Goal: Entertainment & Leisure: Consume media (video, audio)

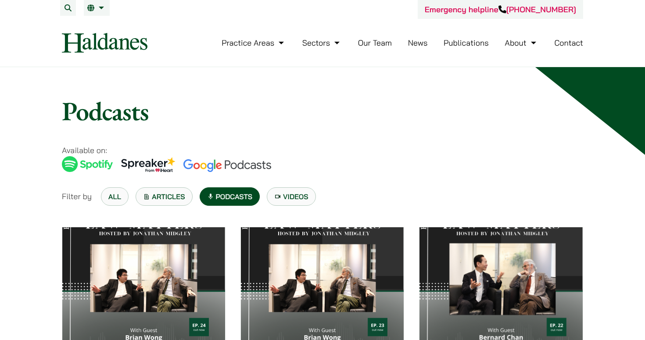
scroll to position [93, 0]
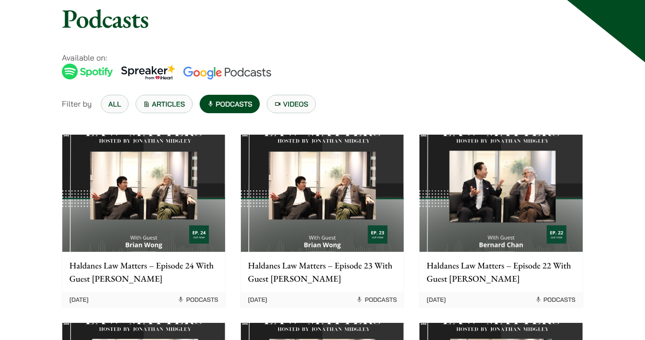
click at [257, 272] on p "Haldanes Law Matters – Episode 23 With Guest [PERSON_NAME]" at bounding box center [322, 272] width 149 height 26
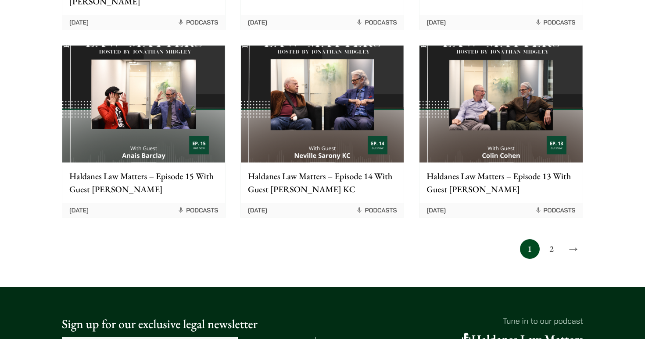
scroll to position [760, 0]
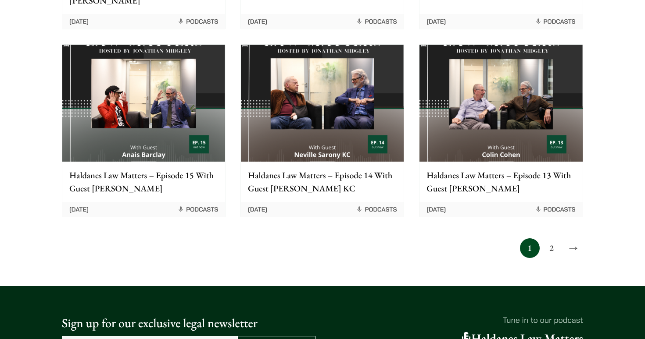
click at [553, 239] on link "2" at bounding box center [551, 249] width 20 height 20
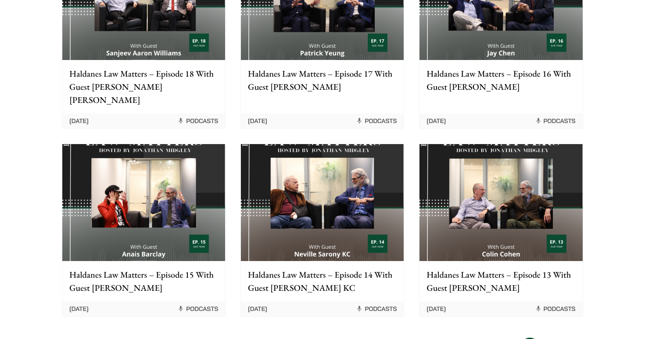
scroll to position [663, 0]
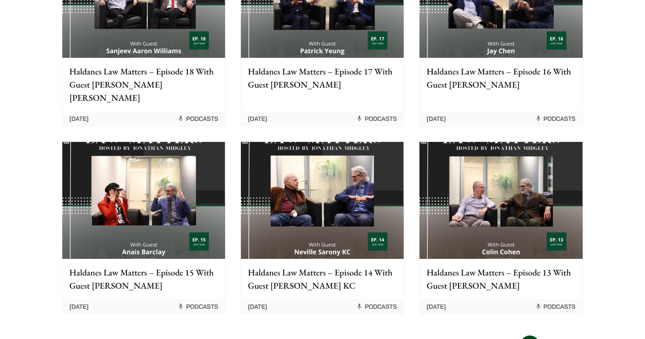
click at [529, 266] on p "Haldanes Law Matters – Episode 13 With Guest [PERSON_NAME]" at bounding box center [500, 279] width 149 height 26
